Goal: Task Accomplishment & Management: Manage account settings

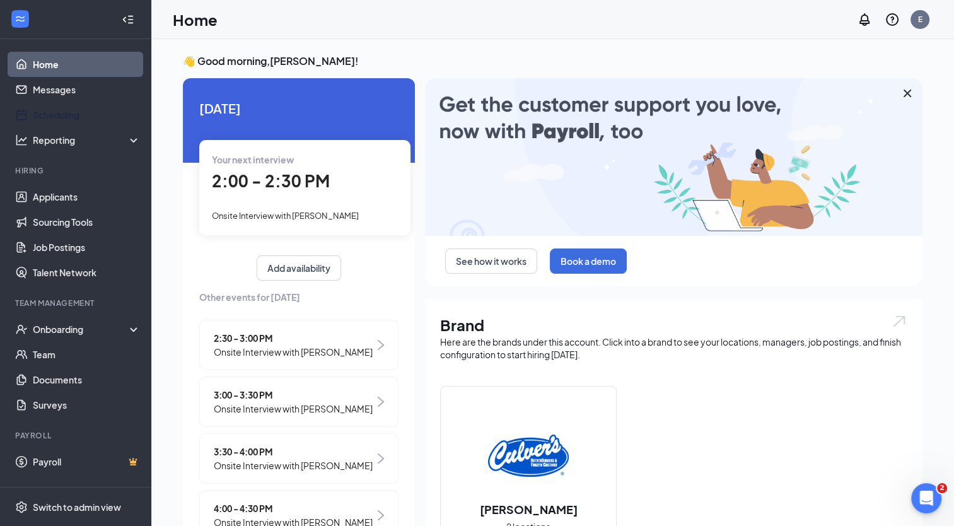
click at [81, 117] on link "Scheduling" at bounding box center [87, 114] width 108 height 25
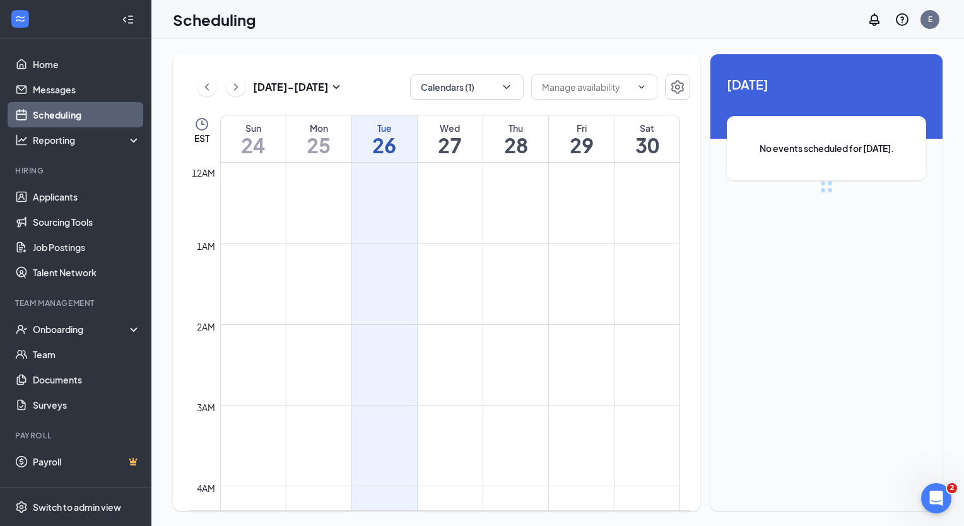
scroll to position [620, 0]
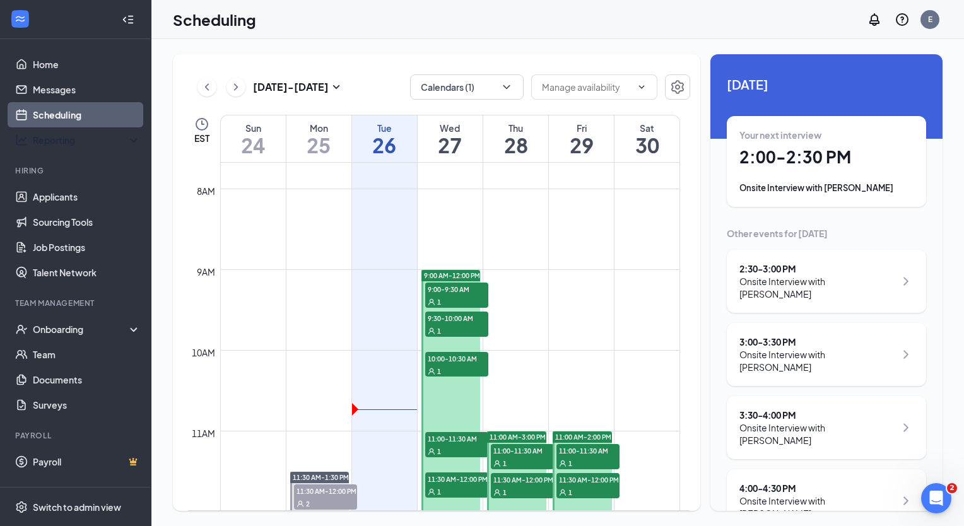
click at [79, 61] on link "Home" at bounding box center [87, 64] width 108 height 25
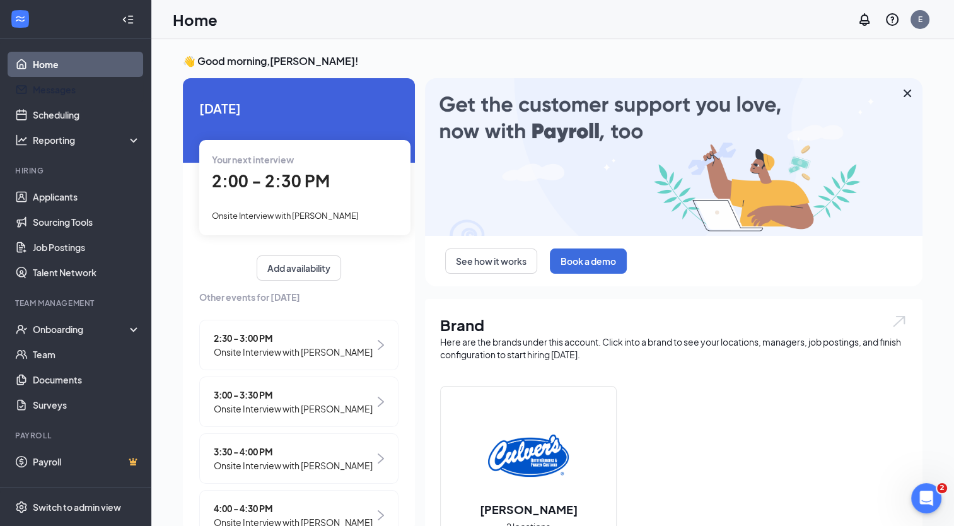
click at [80, 91] on link "Messages" at bounding box center [87, 89] width 108 height 25
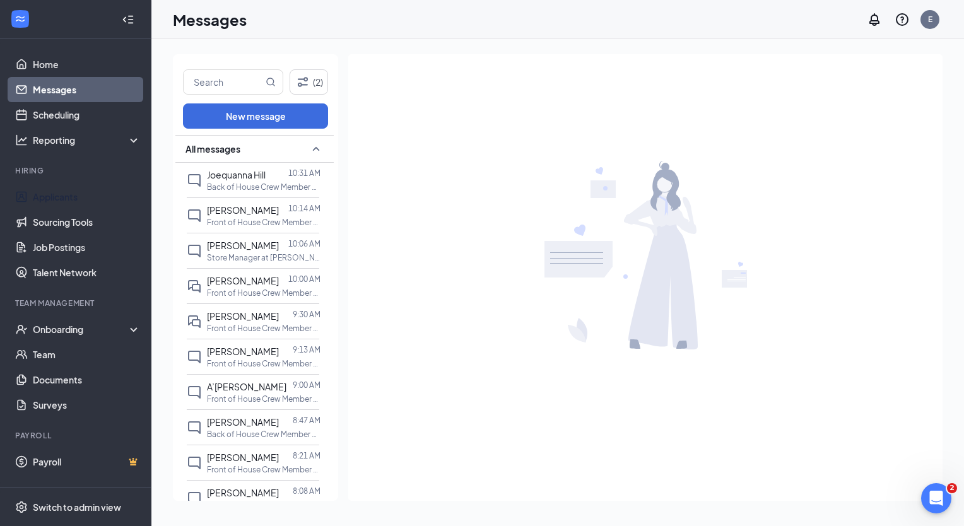
click at [76, 200] on link "Applicants" at bounding box center [87, 196] width 108 height 25
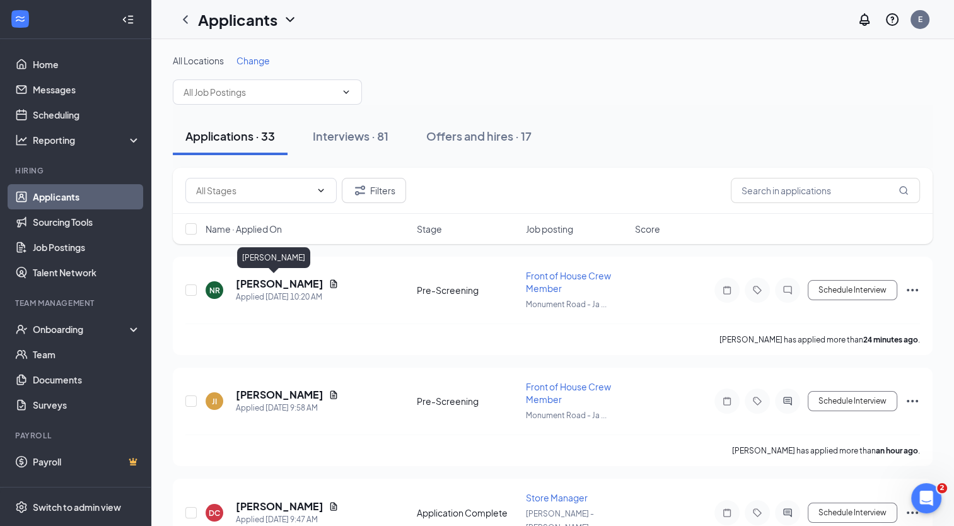
click at [266, 283] on h5 "[PERSON_NAME]" at bounding box center [280, 284] width 88 height 14
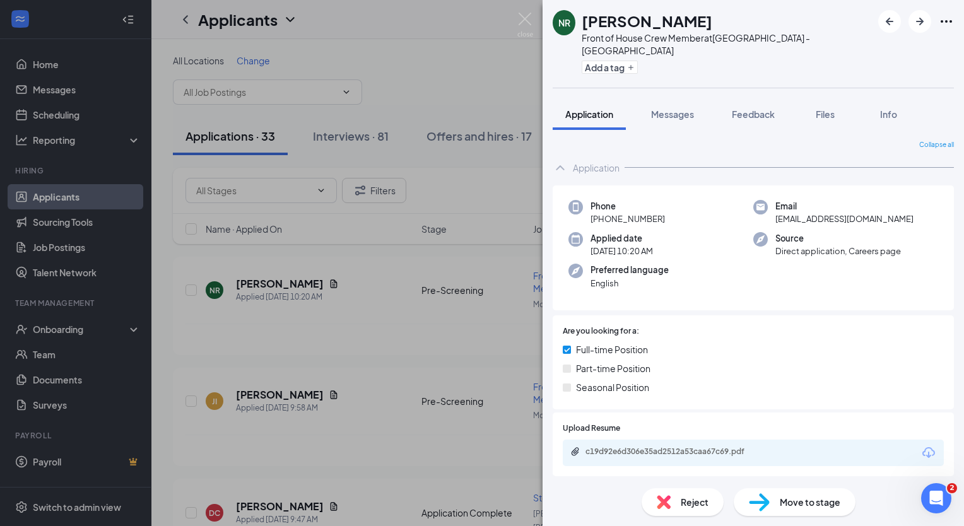
click at [802, 508] on span "Move to stage" at bounding box center [809, 502] width 61 height 14
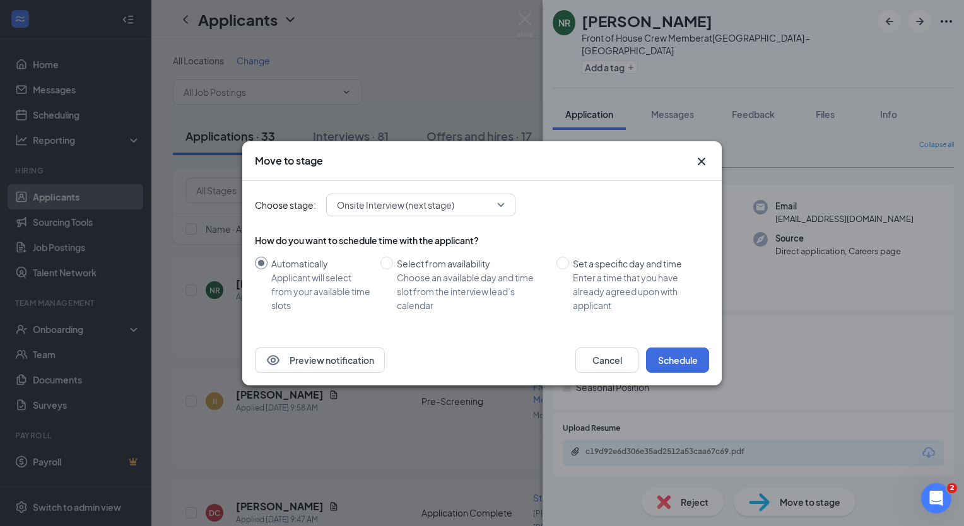
click at [701, 160] on icon "Cross" at bounding box center [702, 161] width 8 height 8
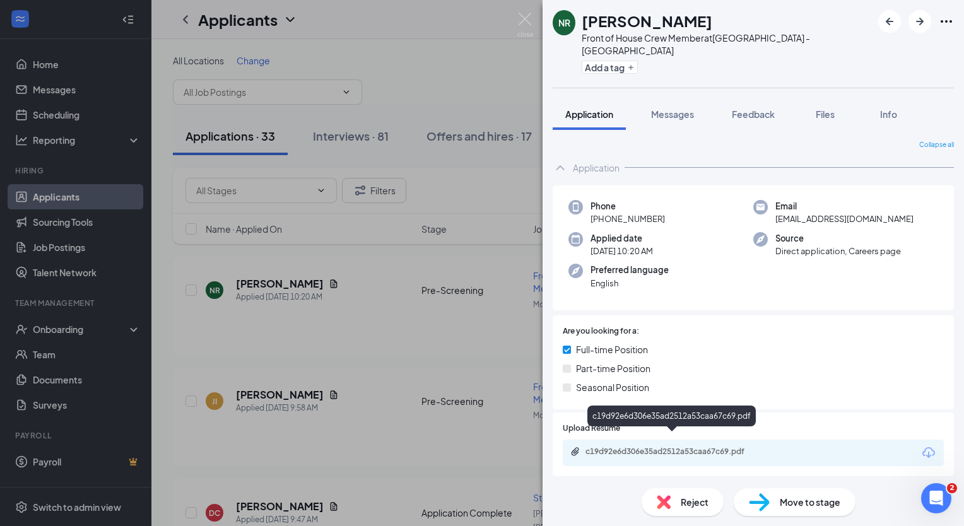
click at [670, 447] on div "c19d92e6d306e35ad2512a53caa67c69.pdf" at bounding box center [673, 452] width 177 height 10
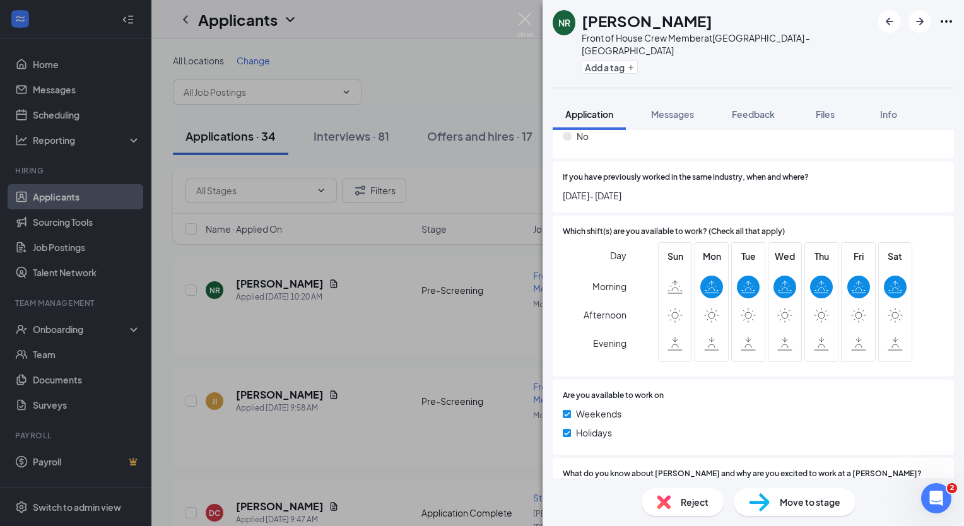
scroll to position [582, 0]
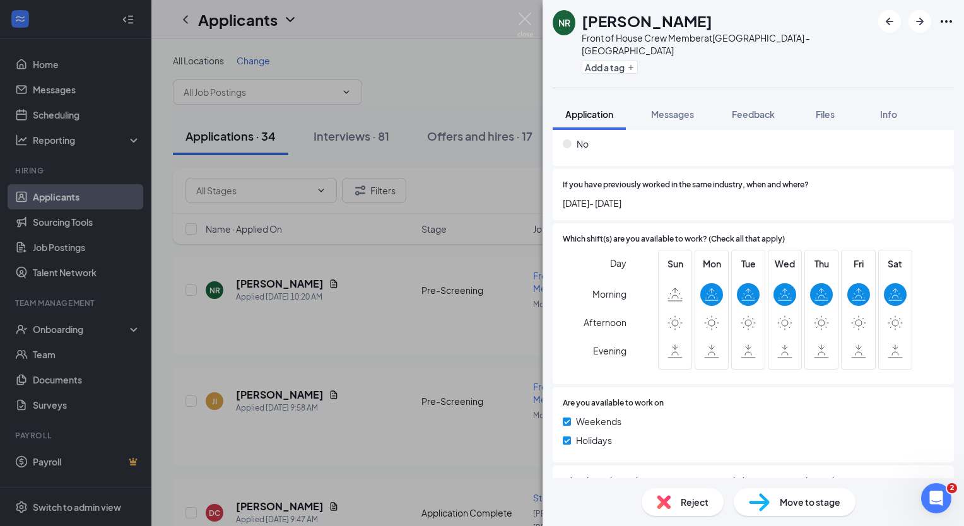
click at [430, 65] on div "NR [PERSON_NAME] Front of House Crew Member at [GEOGRAPHIC_DATA] - [GEOGRAPHIC_…" at bounding box center [482, 263] width 964 height 526
click at [400, 39] on div "NR [PERSON_NAME] Front of House Crew Member at [GEOGRAPHIC_DATA] - [GEOGRAPHIC_…" at bounding box center [482, 263] width 964 height 526
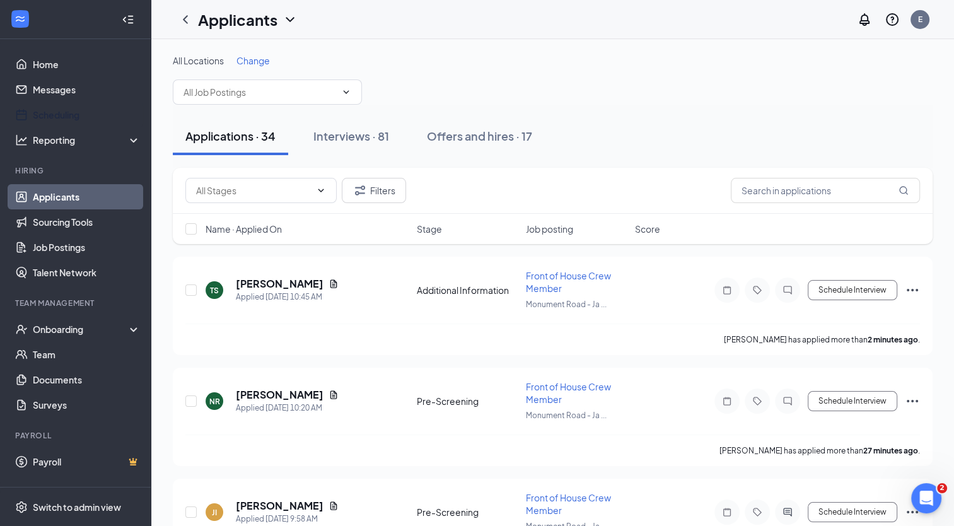
click at [63, 115] on link "Scheduling" at bounding box center [87, 114] width 108 height 25
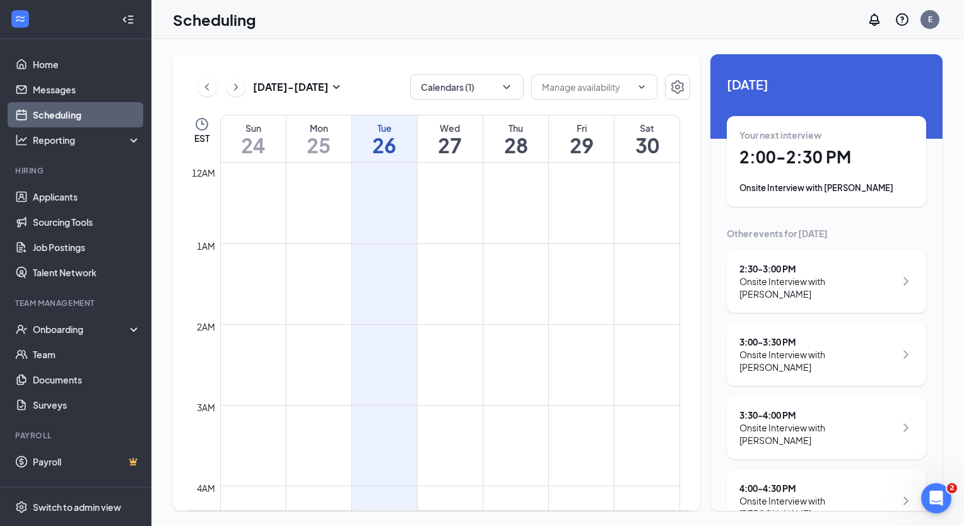
scroll to position [620, 0]
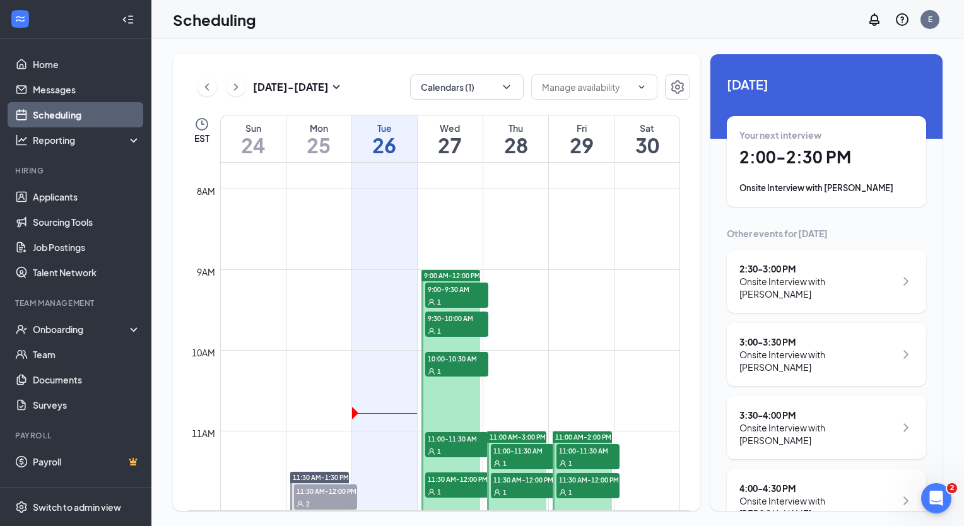
drag, startPoint x: 679, startPoint y: 293, endPoint x: 680, endPoint y: 316, distance: 22.7
click at [680, 316] on div "12am 1am 2am 3am 4am 5am 6am 7am 8am 9am 10am 11am 12pm 1pm 2pm 3pm 4pm 5pm 6pm…" at bounding box center [438, 336] width 501 height 347
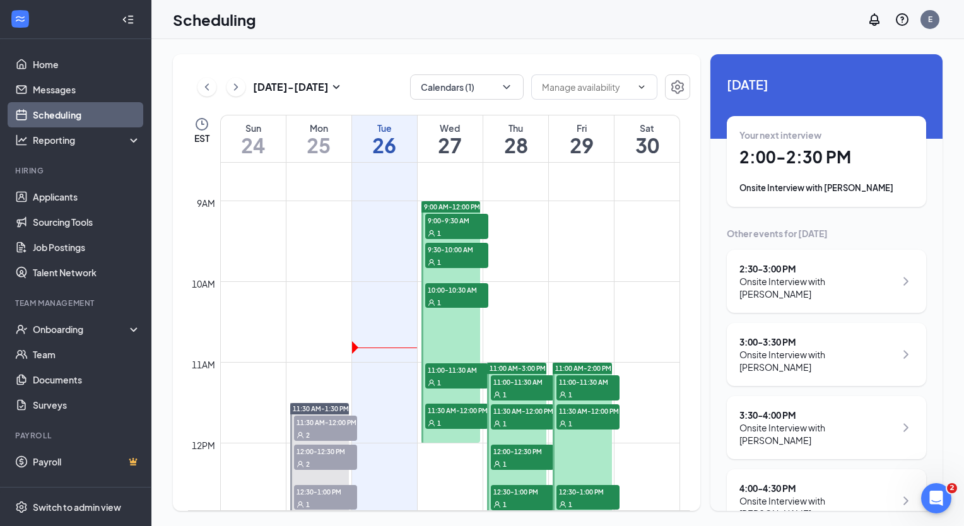
scroll to position [701, 0]
